Goal: Find contact information: Find contact information

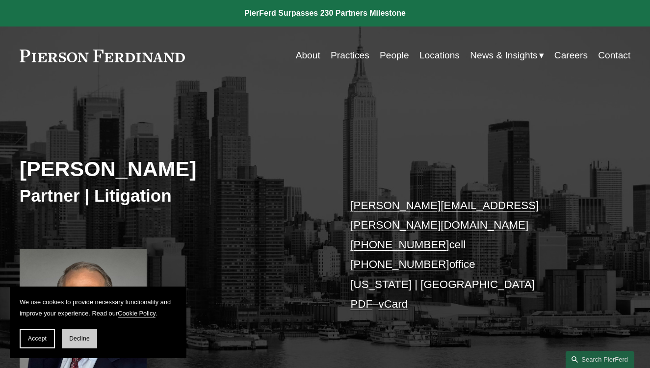
click at [90, 338] on span "Decline" at bounding box center [79, 338] width 21 height 7
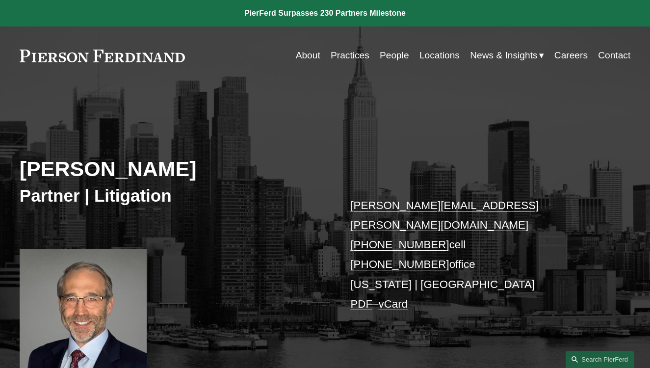
click at [440, 53] on link "Locations" at bounding box center [439, 55] width 40 height 19
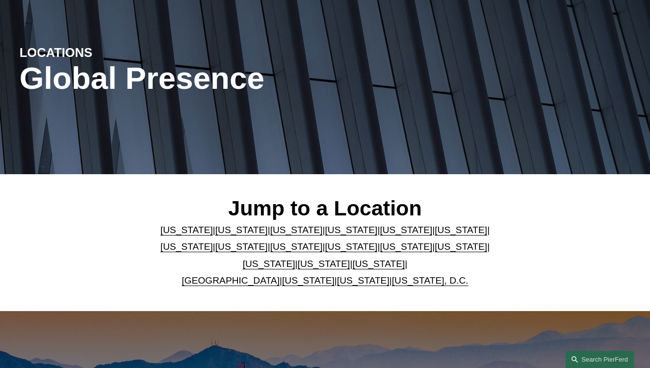
scroll to position [85, 0]
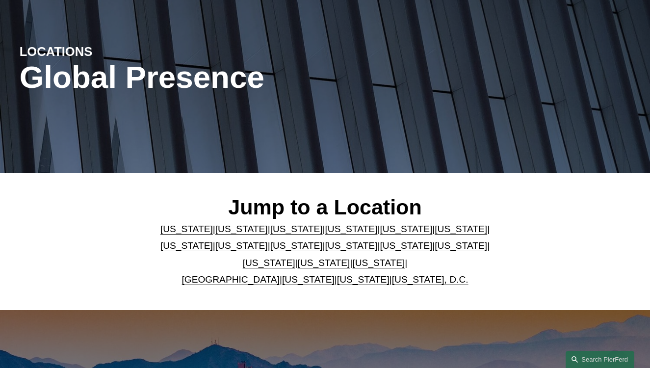
click at [325, 250] on link "[US_STATE]" at bounding box center [351, 245] width 52 height 10
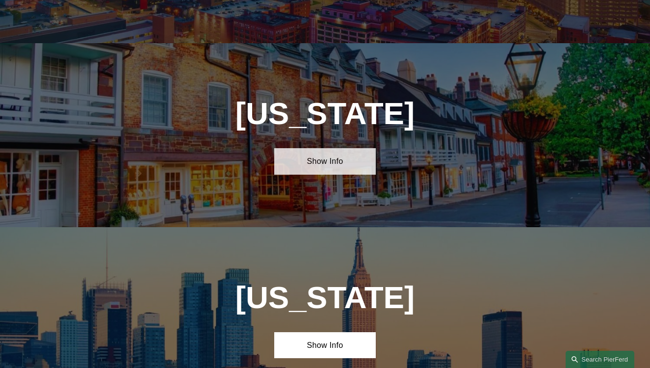
click at [339, 148] on link "Show Info" at bounding box center [325, 161] width 102 height 26
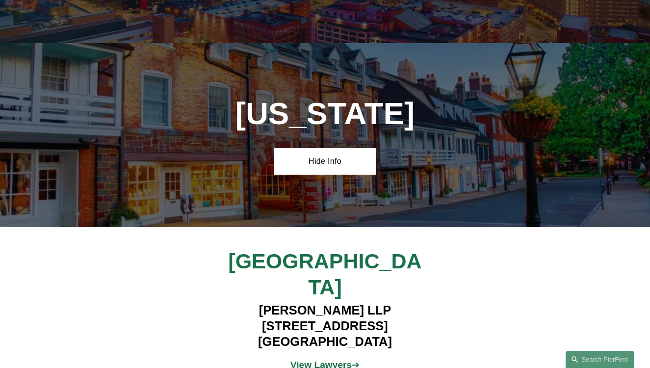
click at [333, 360] on strong "View Lawyers" at bounding box center [320, 365] width 61 height 10
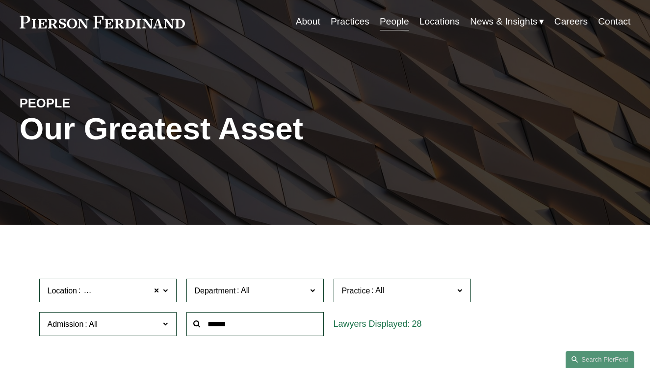
scroll to position [36, 0]
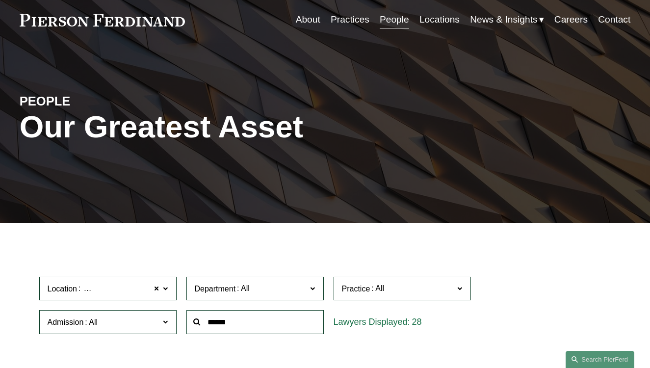
click at [614, 19] on link "Contact" at bounding box center [614, 19] width 32 height 19
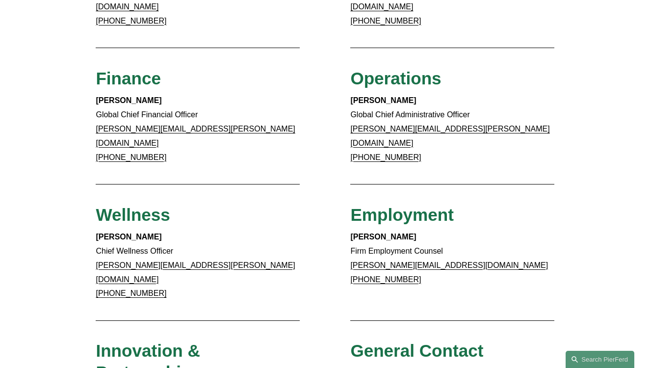
scroll to position [524, 0]
